Goal: Find specific page/section: Find specific page/section

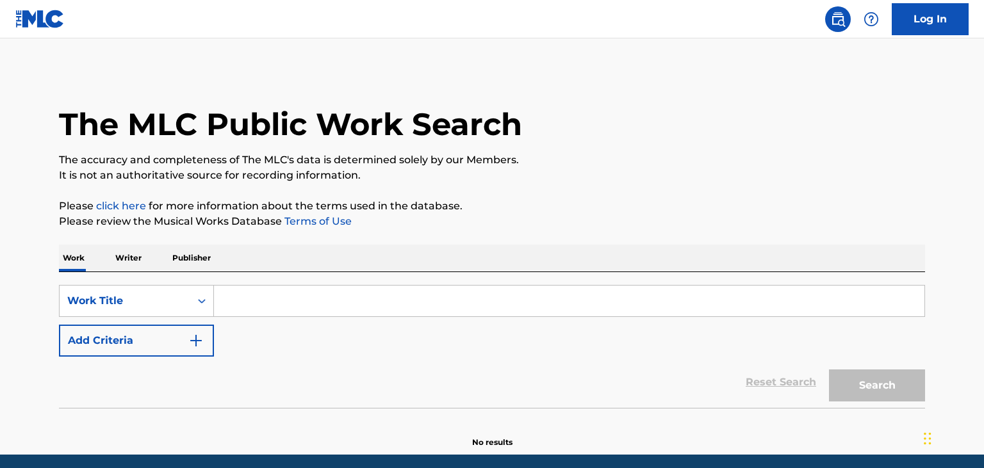
click at [281, 303] on input "Search Form" at bounding box center [569, 301] width 710 height 31
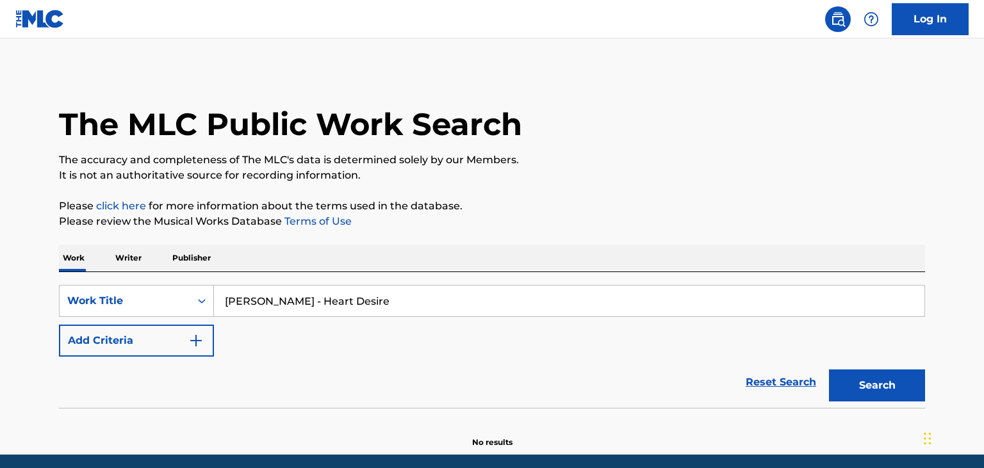
drag, startPoint x: 313, startPoint y: 301, endPoint x: 193, endPoint y: 293, distance: 120.7
click at [214, 293] on input "[PERSON_NAME] - Heart Desire" at bounding box center [569, 301] width 710 height 31
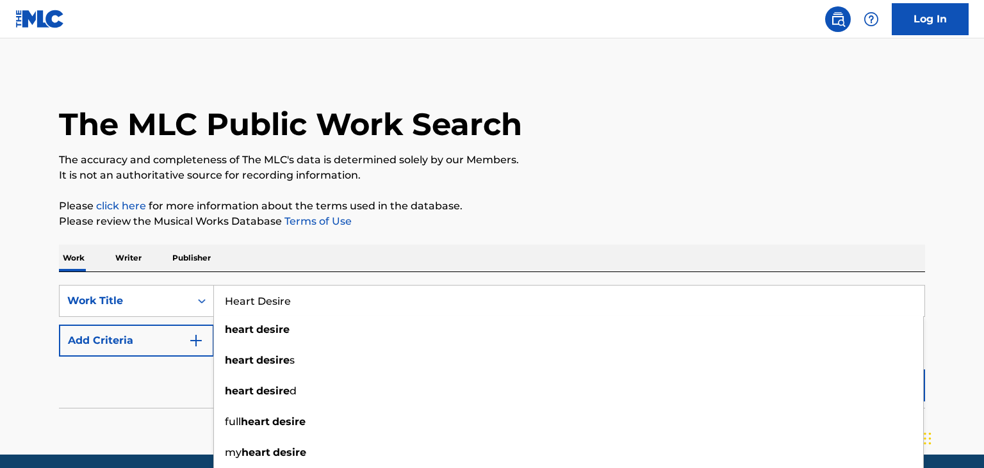
type input "Heart Desire"
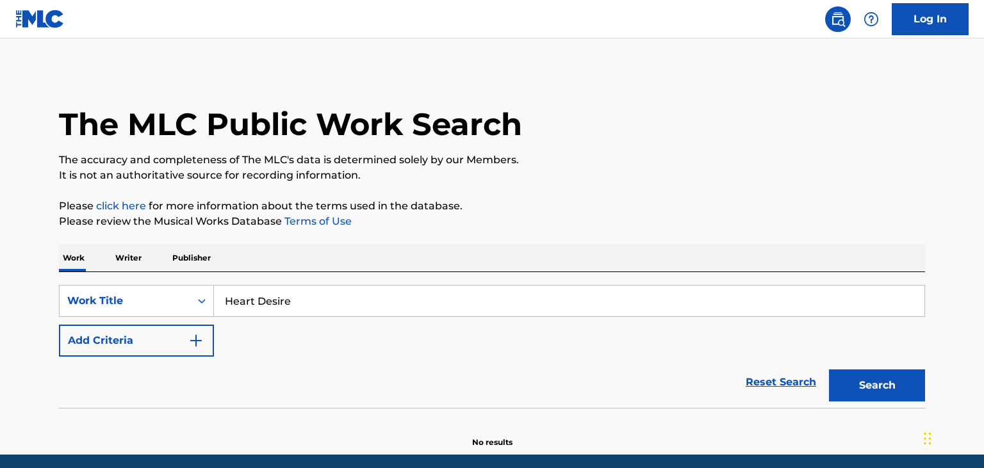
click at [191, 343] on img "Search Form" at bounding box center [195, 340] width 15 height 15
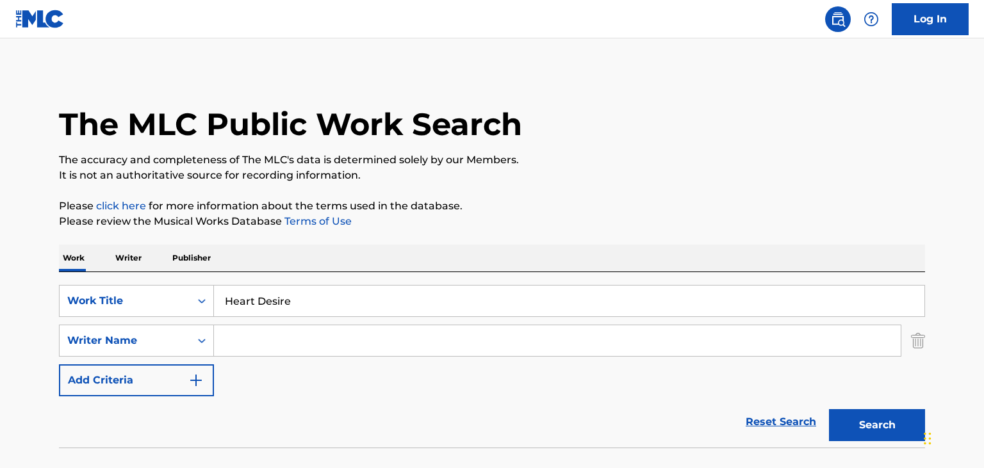
click at [229, 342] on input "Search Form" at bounding box center [557, 340] width 687 height 31
paste input "[PERSON_NAME] -"
type input "[PERSON_NAME]"
click at [857, 416] on button "Search" at bounding box center [877, 425] width 96 height 32
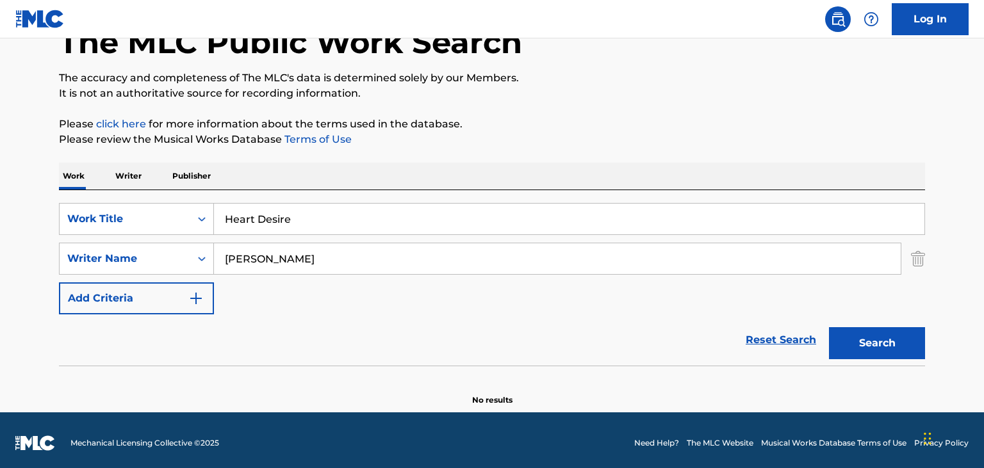
scroll to position [87, 0]
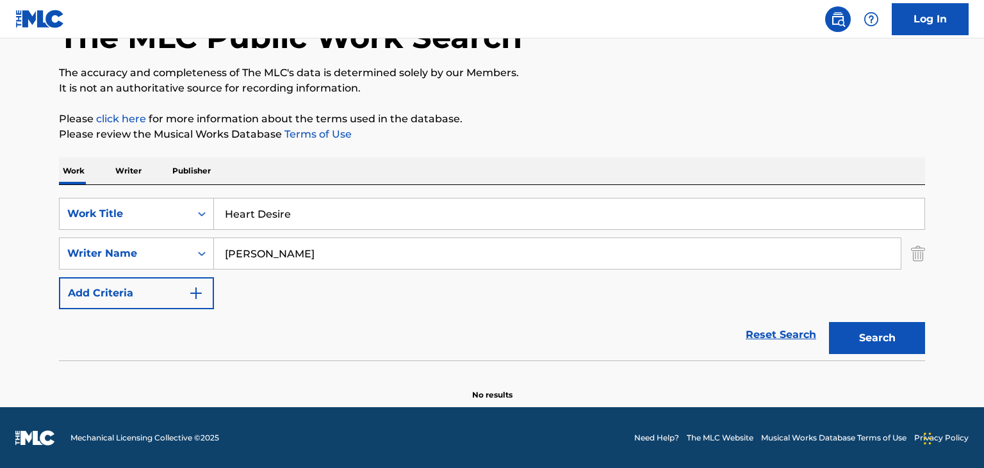
click at [862, 334] on button "Search" at bounding box center [877, 338] width 96 height 32
drag, startPoint x: 322, startPoint y: 253, endPoint x: 100, endPoint y: 251, distance: 221.7
click at [214, 251] on input "[PERSON_NAME]" at bounding box center [557, 253] width 687 height 31
click at [225, 219] on input "Heart Desire" at bounding box center [569, 214] width 710 height 31
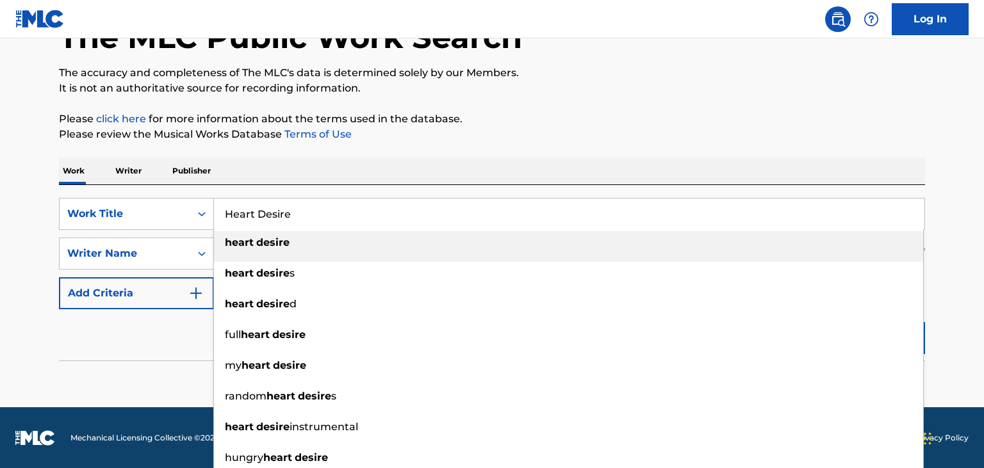
click at [269, 245] on strong "desire" at bounding box center [272, 242] width 33 height 12
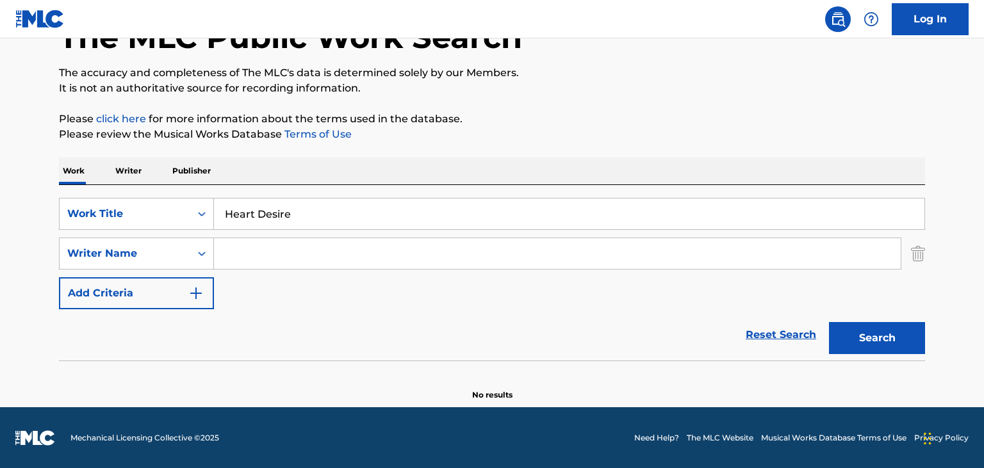
click at [288, 253] on input "Search Form" at bounding box center [557, 253] width 687 height 31
type input "[PERSON_NAME]"
click at [883, 329] on button "Search" at bounding box center [877, 338] width 96 height 32
